Goal: Navigation & Orientation: Understand site structure

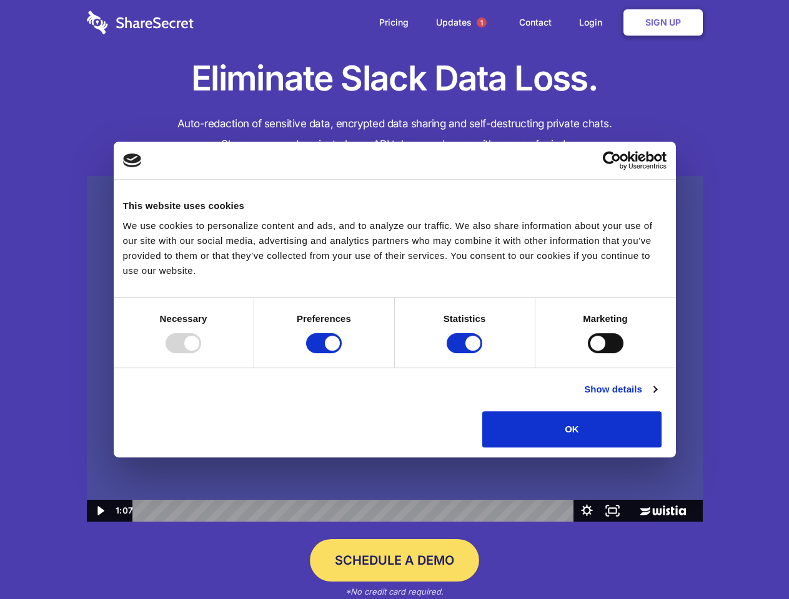
click at [394, 300] on img at bounding box center [395, 349] width 616 height 347
click at [201, 353] on div at bounding box center [183, 343] width 36 height 20
click at [342, 353] on input "Preferences" at bounding box center [324, 343] width 36 height 20
checkbox input "false"
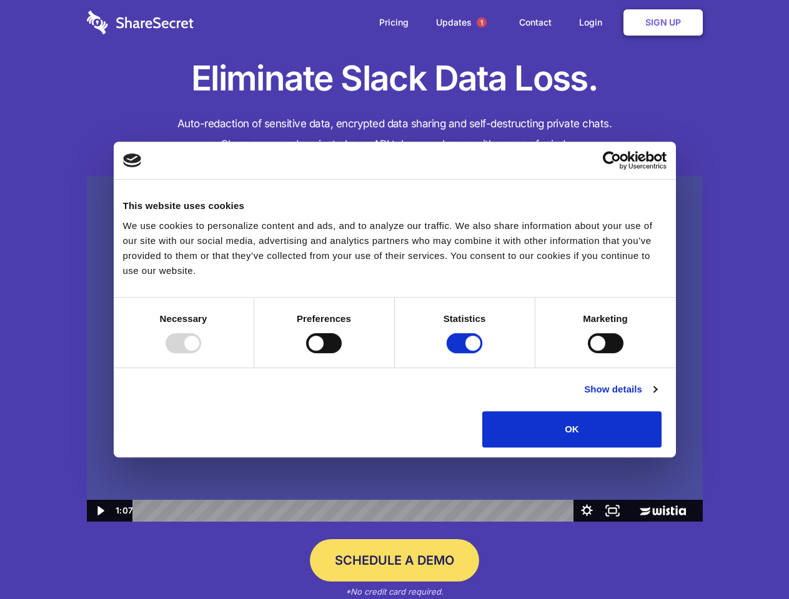
click at [466, 353] on input "Statistics" at bounding box center [464, 343] width 36 height 20
checkbox input "false"
click at [588, 353] on input "Marketing" at bounding box center [606, 343] width 36 height 20
checkbox input "true"
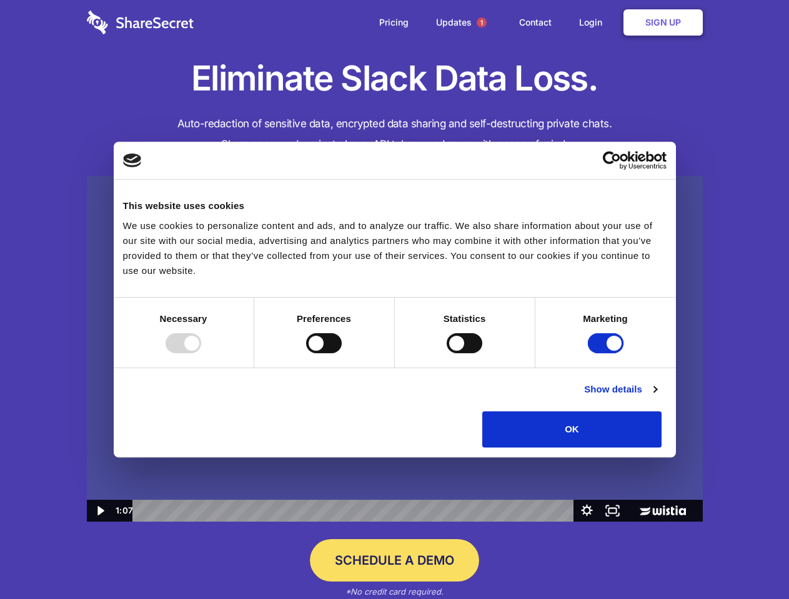
checkbox input "true"
